Goal: Task Accomplishment & Management: Understand process/instructions

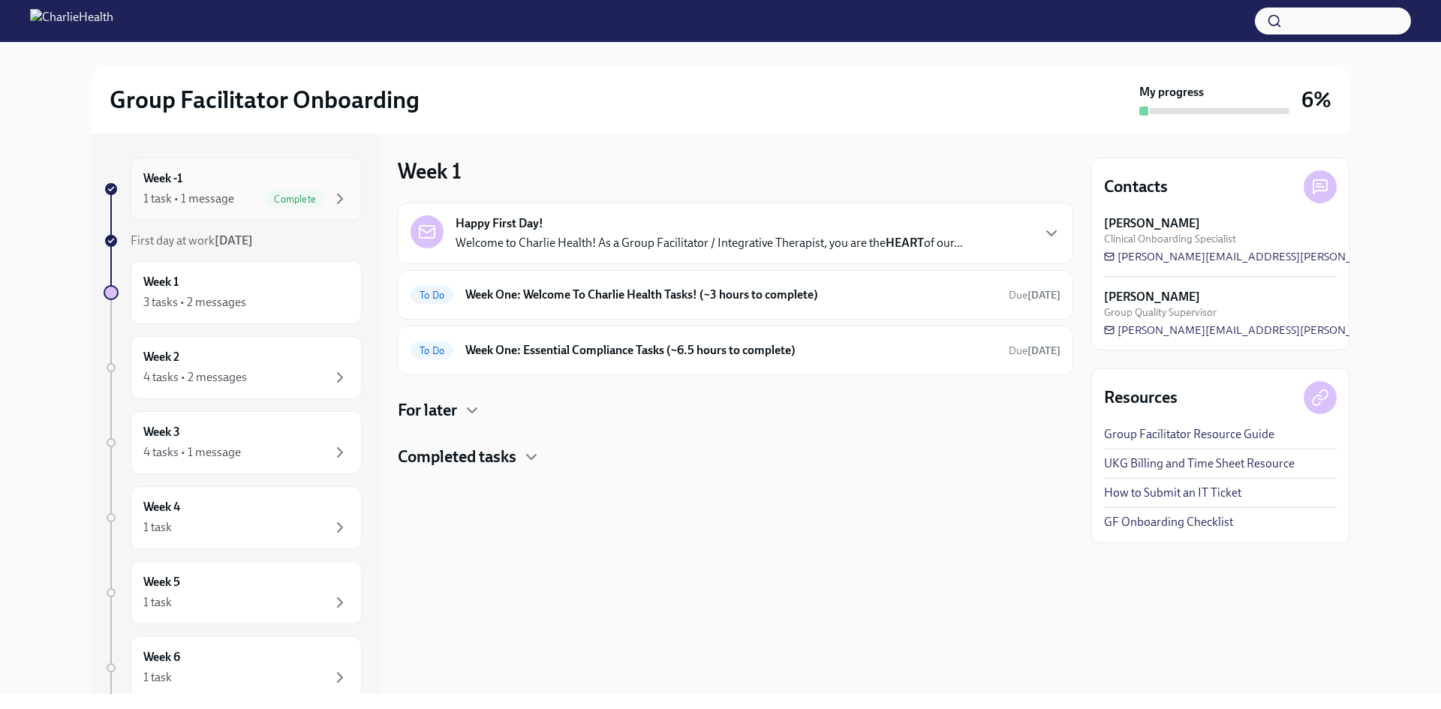
click at [203, 200] on div "1 task • 1 message" at bounding box center [188, 199] width 91 height 17
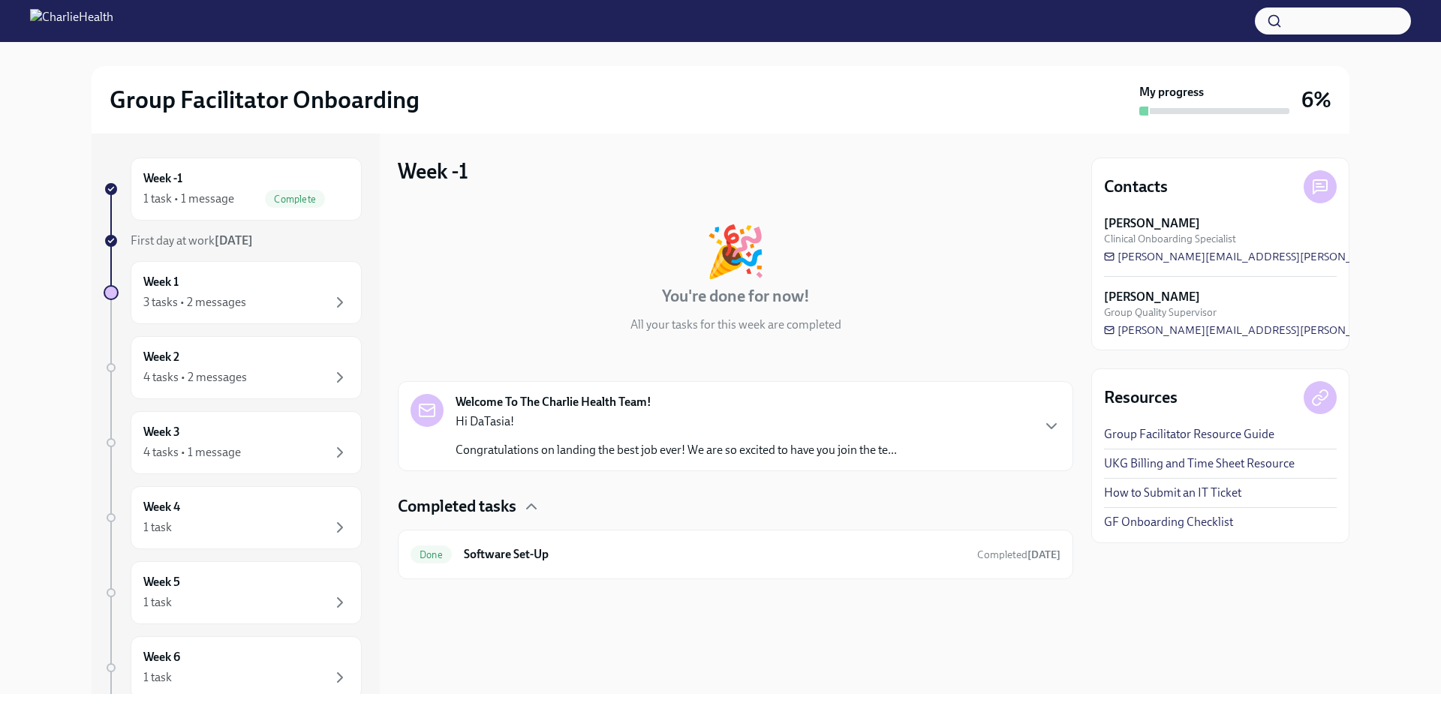
click at [203, 200] on div "1 task • 1 message" at bounding box center [188, 199] width 91 height 17
click at [215, 275] on div "Week 1 3 tasks • 2 messages" at bounding box center [246, 293] width 206 height 38
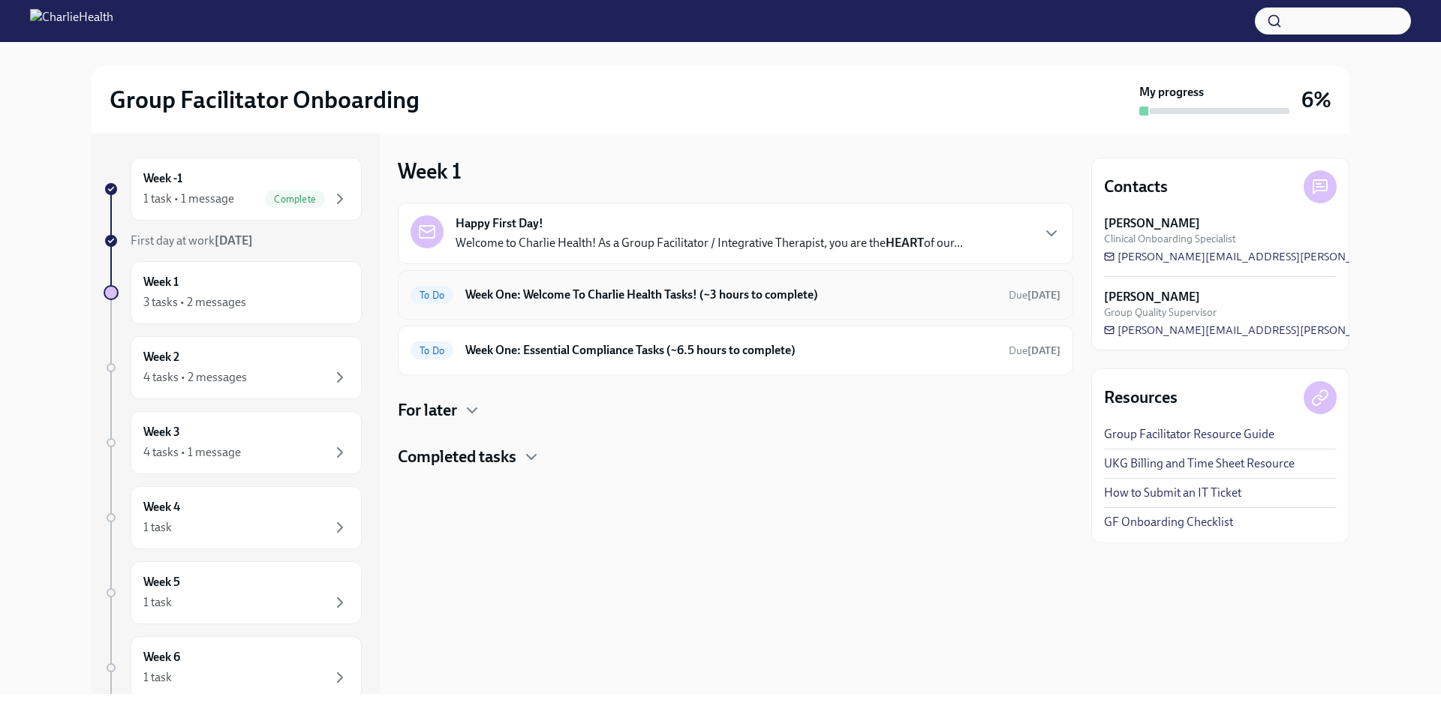
click at [751, 293] on h6 "Week One: Welcome To Charlie Health Tasks! (~3 hours to complete)" at bounding box center [730, 295] width 531 height 17
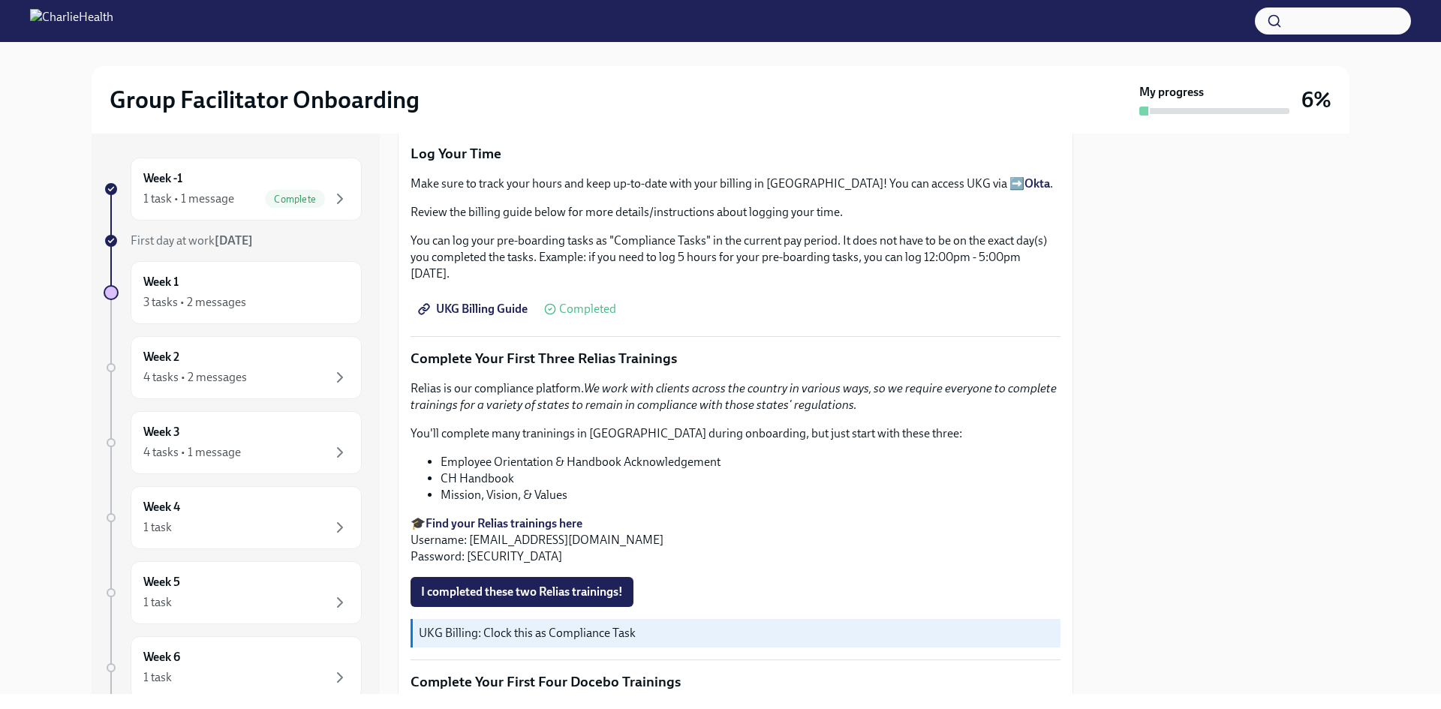
scroll to position [1541, 0]
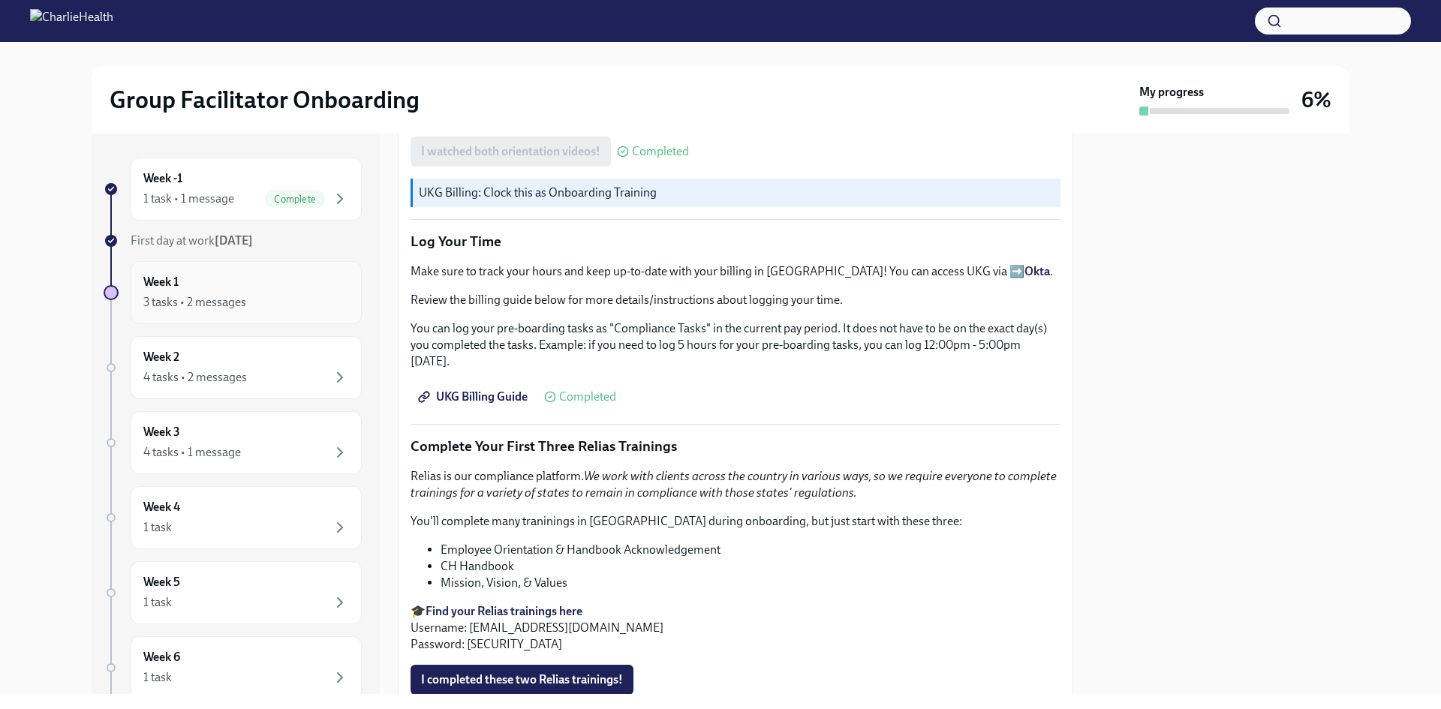
click at [272, 281] on div "Week 1 3 tasks • 2 messages" at bounding box center [246, 293] width 206 height 38
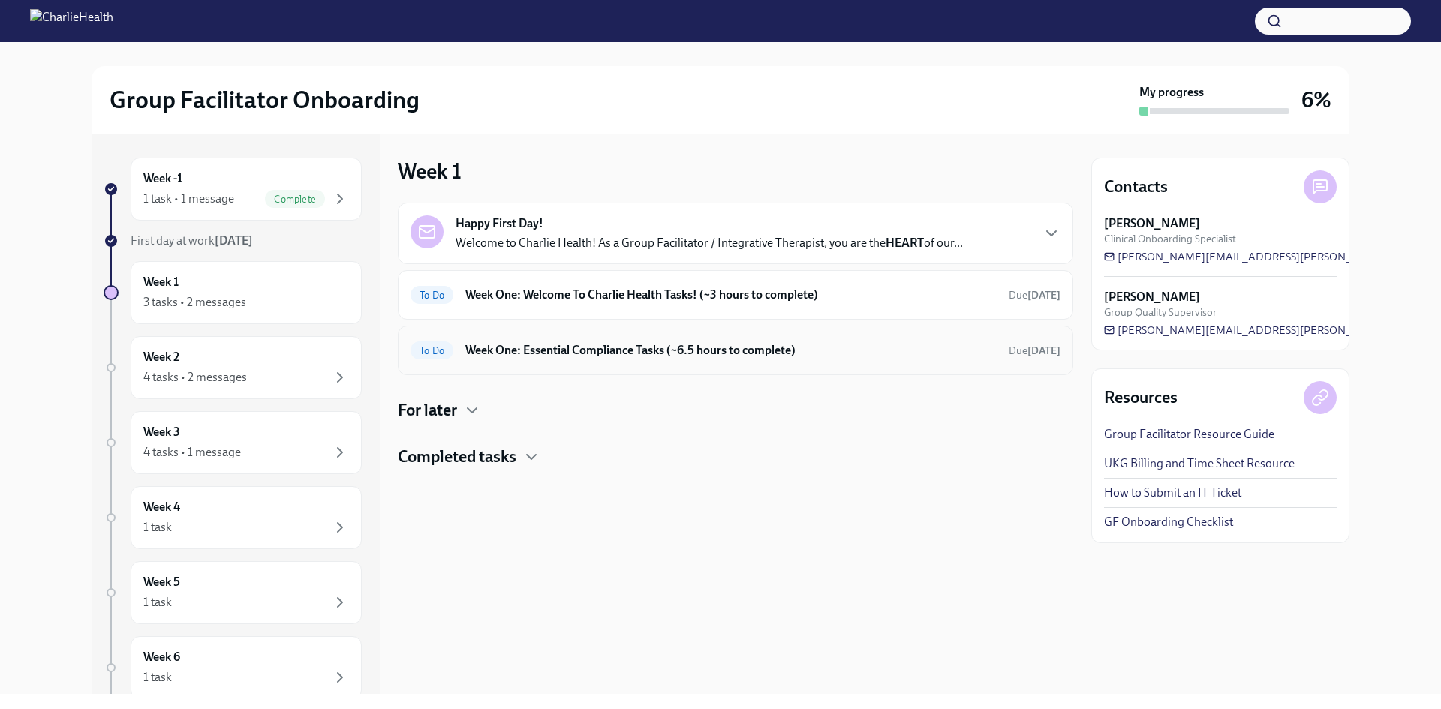
click at [478, 355] on h6 "Week One: Essential Compliance Tasks (~6.5 hours to complete)" at bounding box center [730, 350] width 531 height 17
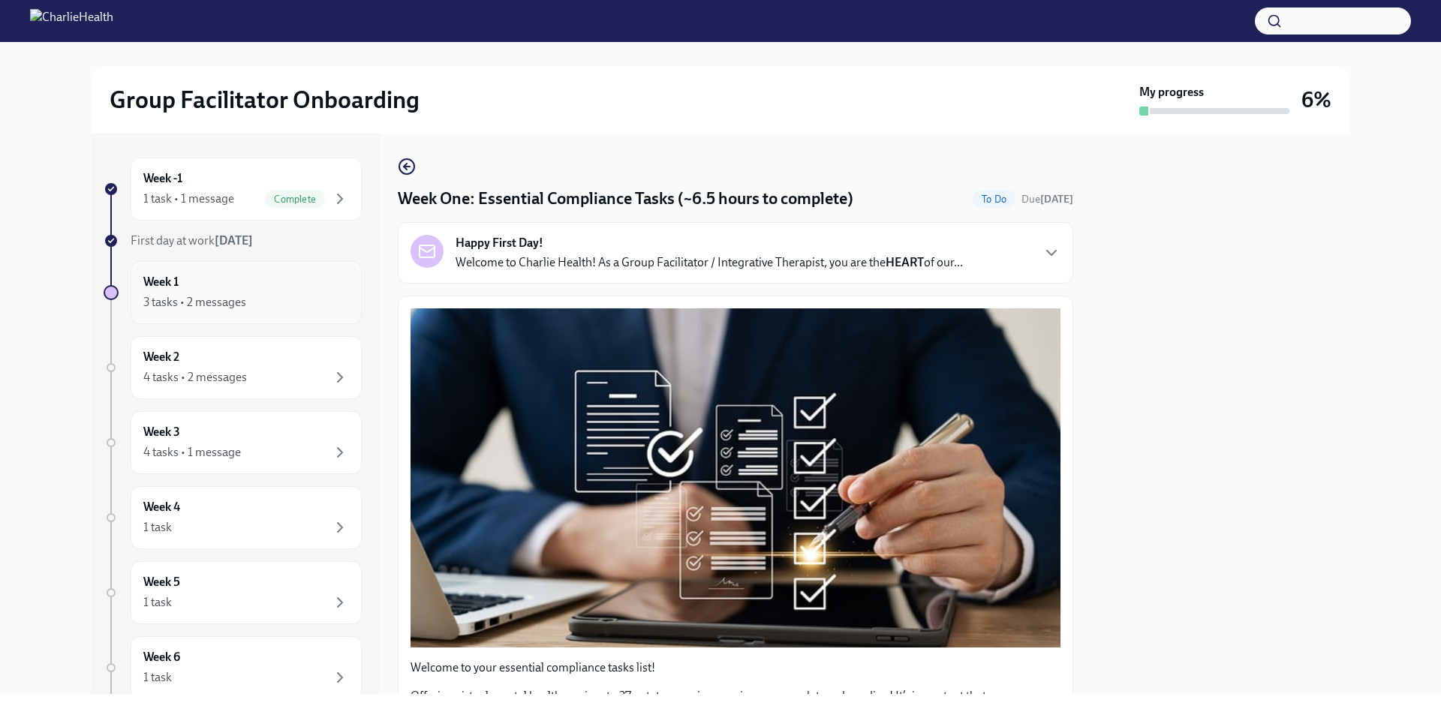
click at [242, 290] on div "Week 1 3 tasks • 2 messages" at bounding box center [246, 293] width 206 height 38
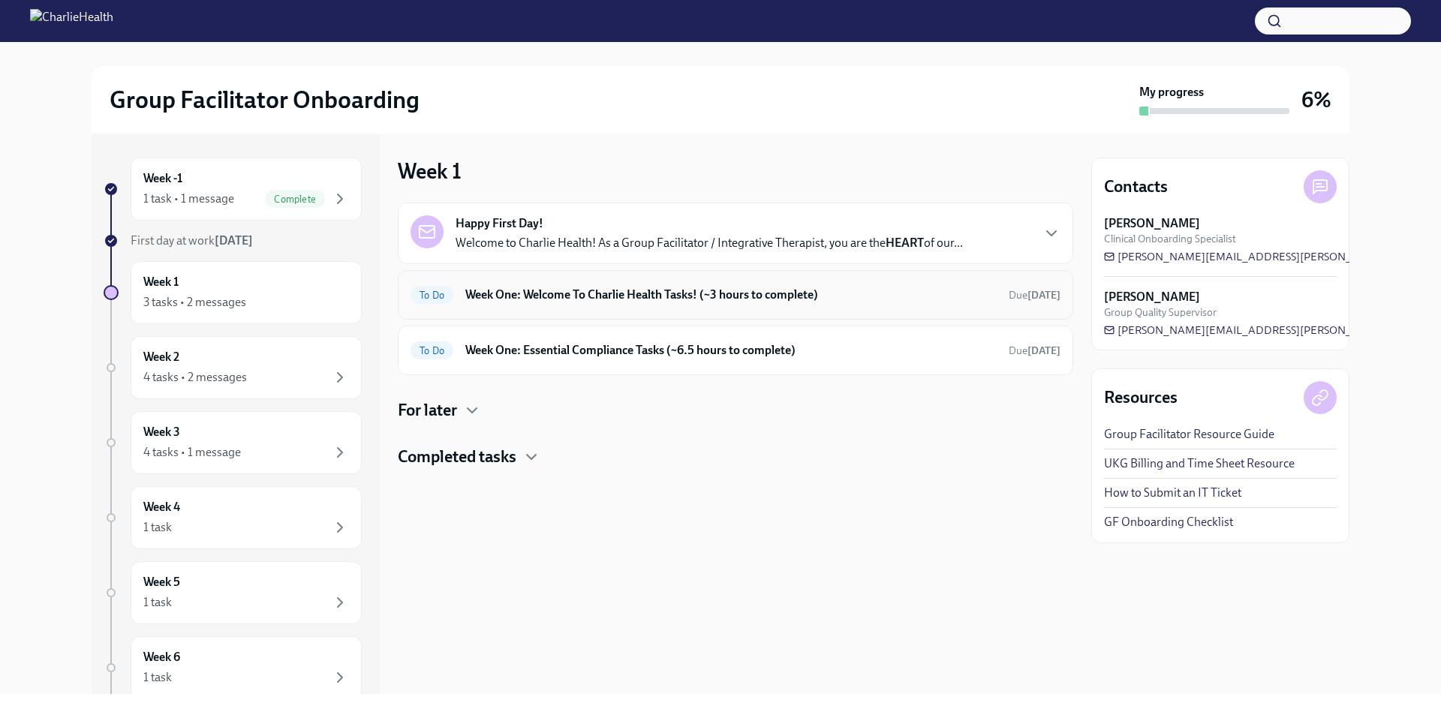
click at [826, 302] on h6 "Week One: Welcome To Charlie Health Tasks! (~3 hours to complete)" at bounding box center [730, 295] width 531 height 17
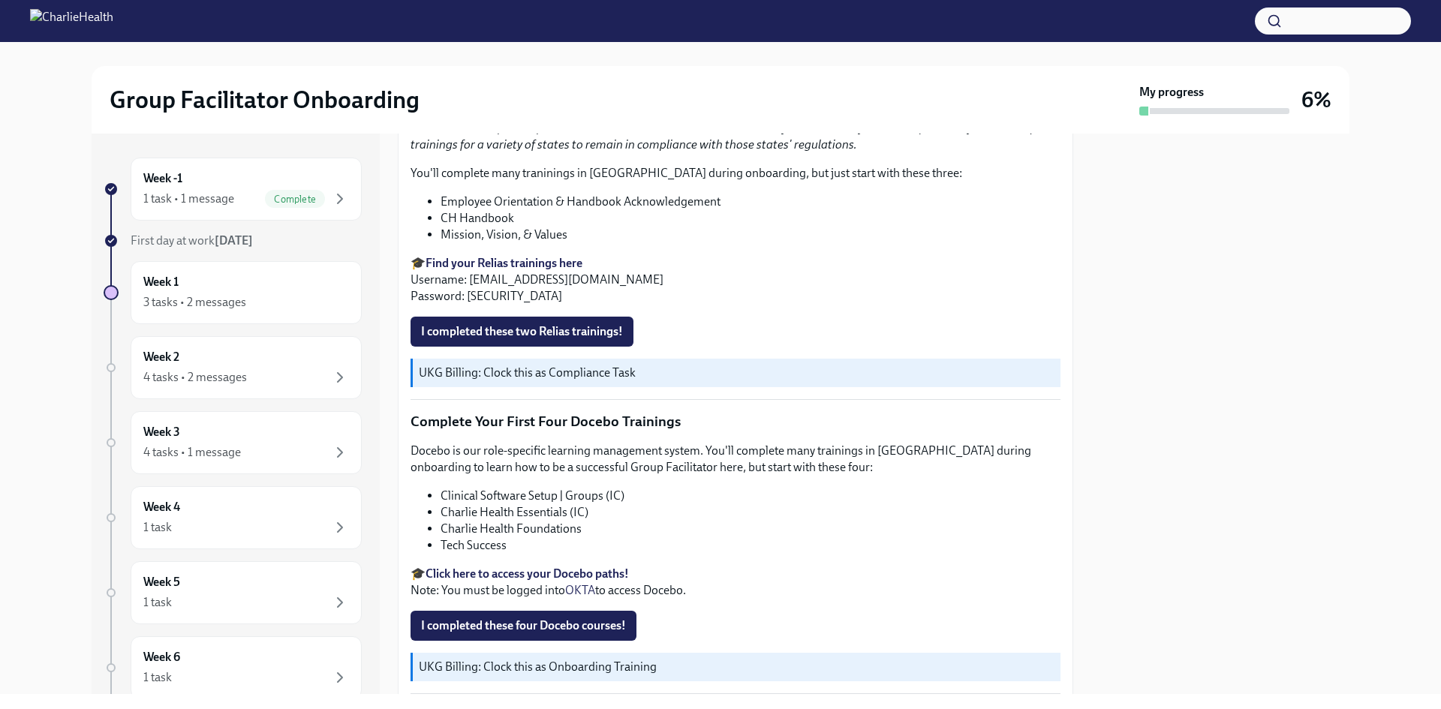
scroll to position [1991, 0]
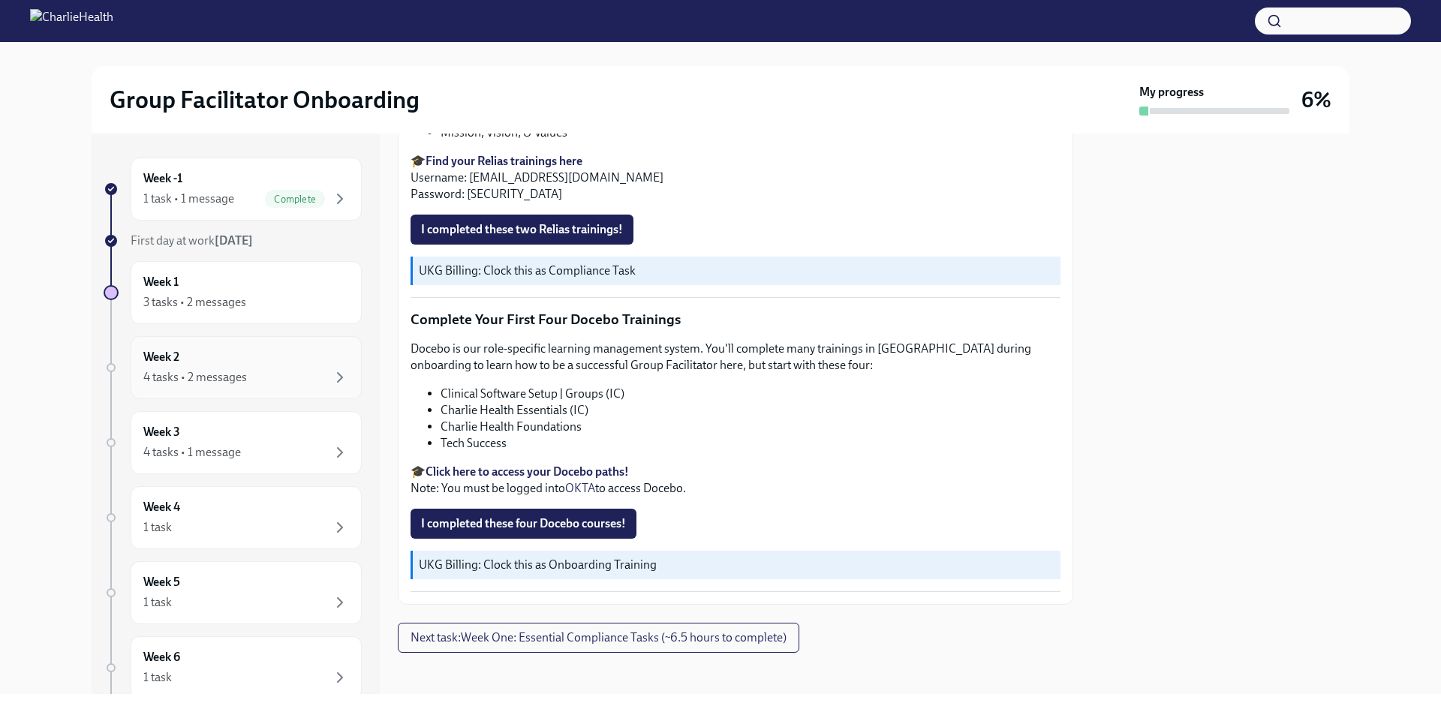
click at [259, 377] on div "4 tasks • 2 messages" at bounding box center [246, 378] width 206 height 18
